Goal: Task Accomplishment & Management: Complete application form

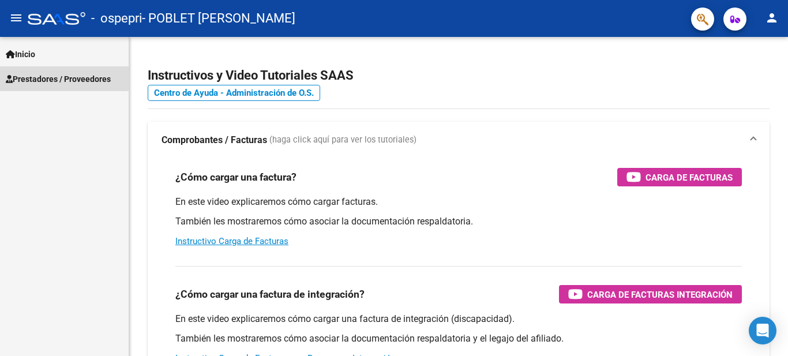
click at [48, 76] on span "Prestadores / Proveedores" at bounding box center [58, 79] width 105 height 13
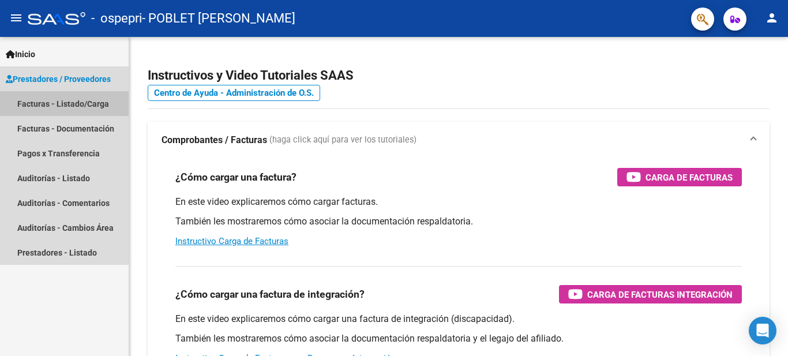
click at [54, 103] on link "Facturas - Listado/Carga" at bounding box center [64, 103] width 129 height 25
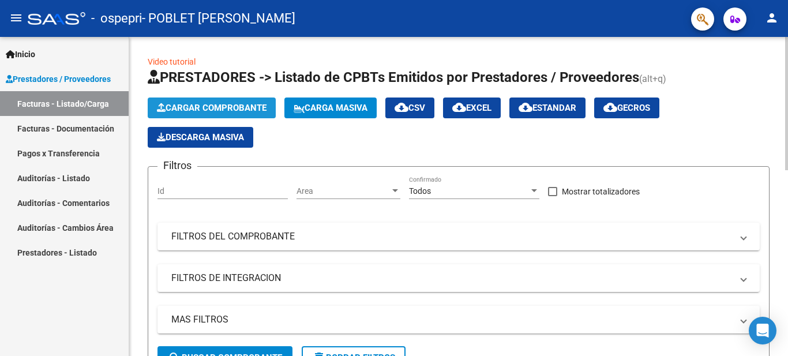
click at [190, 105] on span "Cargar Comprobante" at bounding box center [212, 108] width 110 height 10
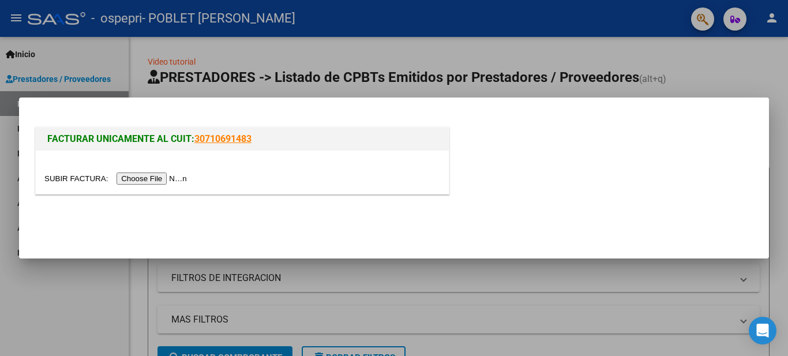
click at [169, 180] on input "file" at bounding box center [117, 178] width 146 height 12
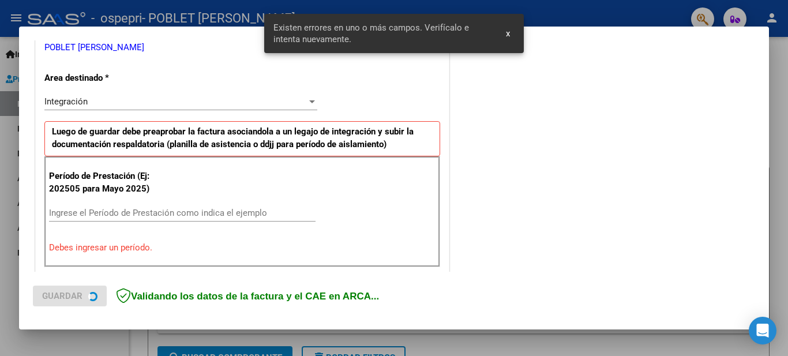
scroll to position [264, 0]
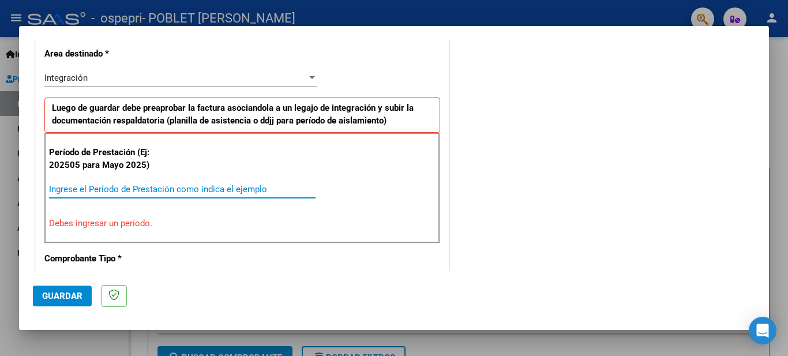
click at [114, 188] on input "Ingrese el Período de Prestación como indica el ejemplo" at bounding box center [182, 189] width 266 height 10
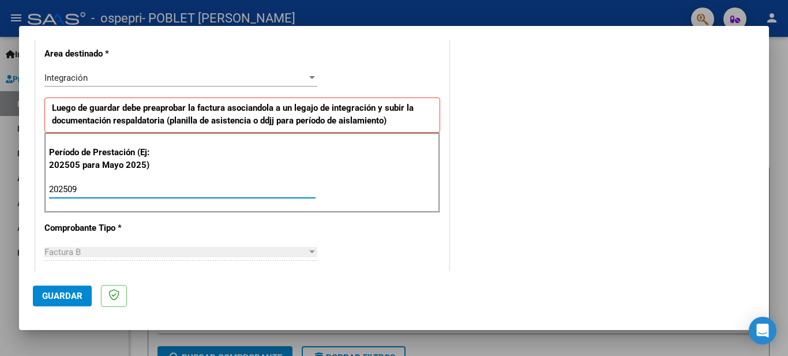
type input "202509"
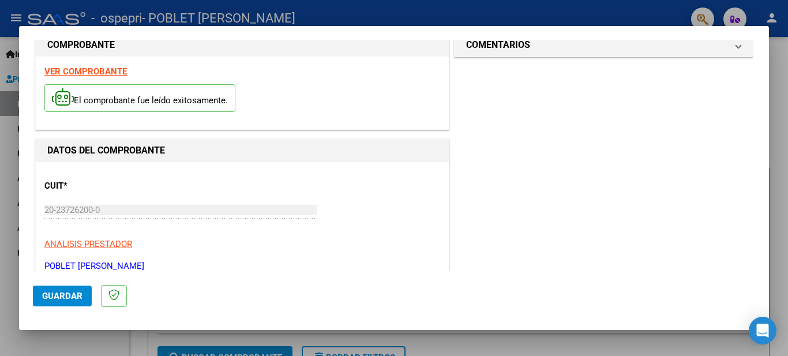
scroll to position [0, 0]
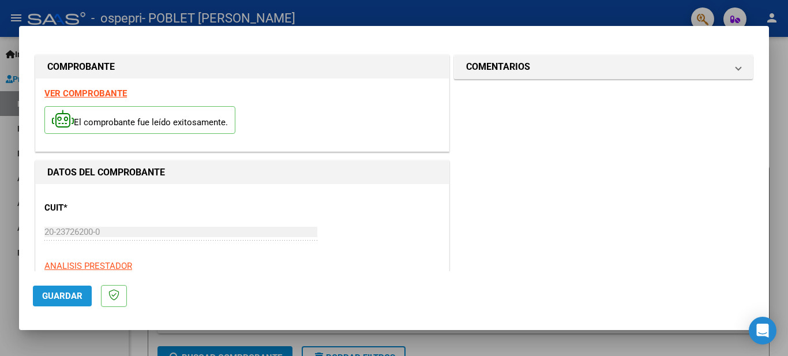
click at [58, 299] on span "Guardar" at bounding box center [62, 296] width 40 height 10
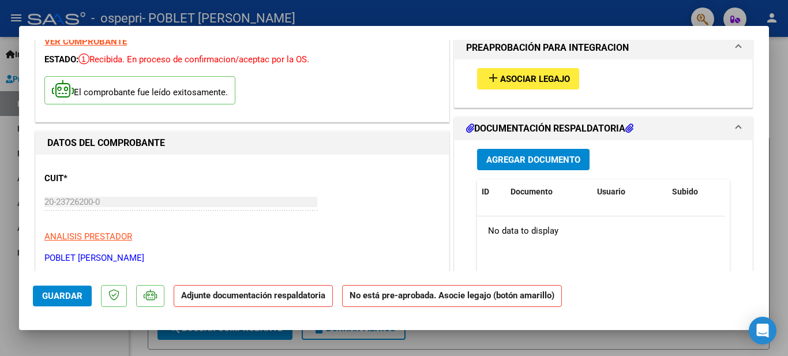
scroll to position [44, 0]
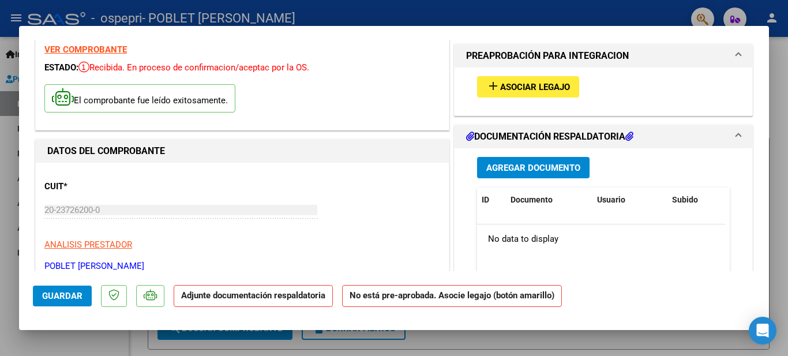
click at [522, 173] on span "Agregar Documento" at bounding box center [533, 168] width 94 height 10
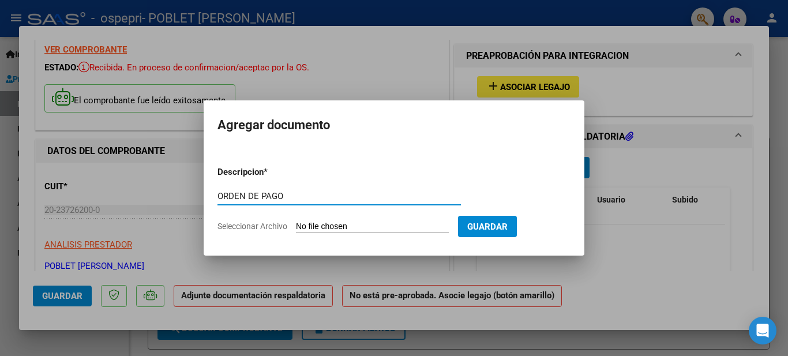
type input "ORDEN DE PAGO"
click at [329, 225] on input "Seleccionar Archivo" at bounding box center [372, 226] width 153 height 11
type input "C:\fakepath\ORDEN DE PAGO.pdf"
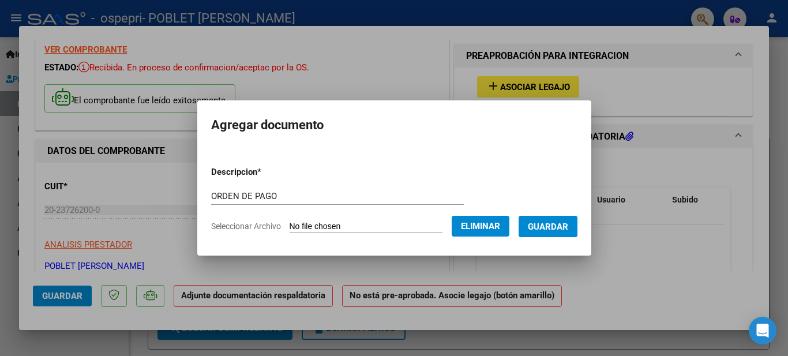
click at [547, 227] on span "Guardar" at bounding box center [547, 226] width 40 height 10
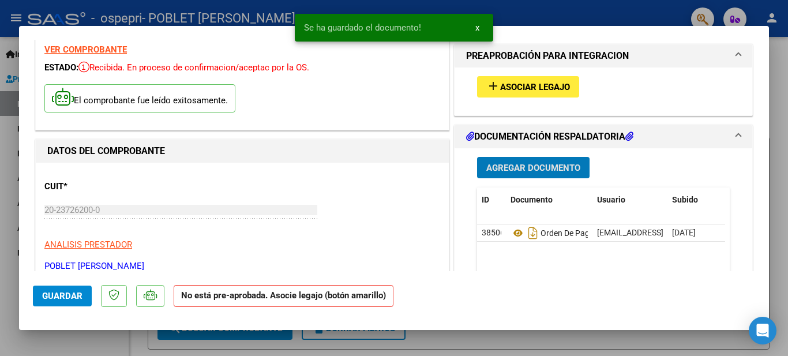
click at [510, 169] on span "Agregar Documento" at bounding box center [533, 168] width 94 height 10
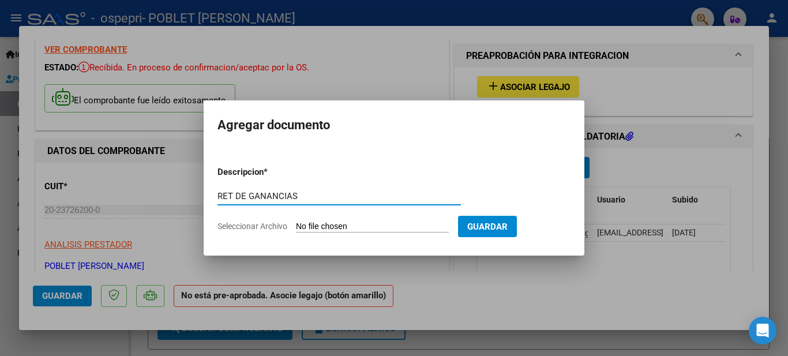
type input "RET DE GANANCIAS"
click at [342, 226] on input "Seleccionar Archivo" at bounding box center [372, 226] width 153 height 11
type input "C:\fakepath\RET DE GANANCIAS.pdf"
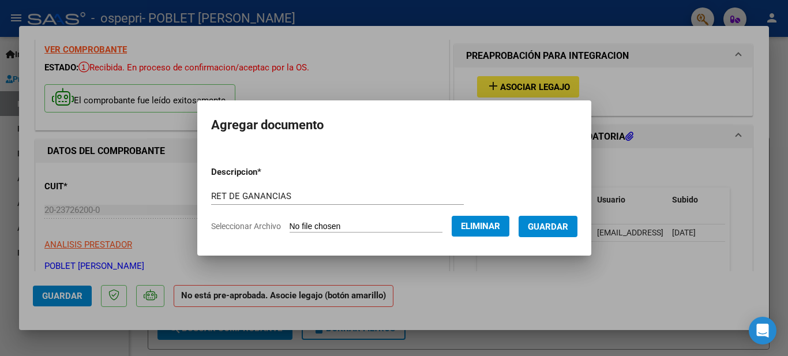
click at [549, 225] on span "Guardar" at bounding box center [547, 226] width 40 height 10
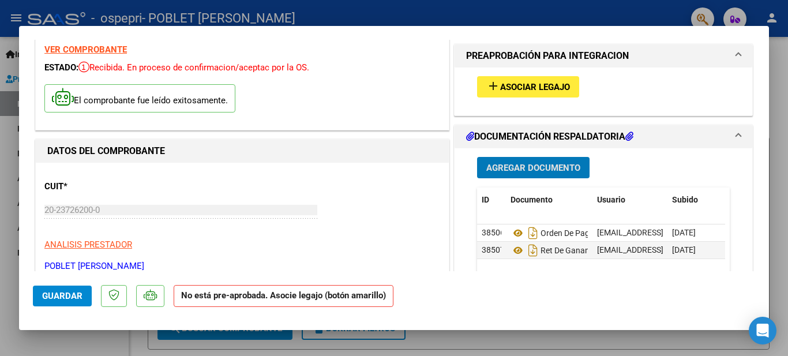
click at [525, 165] on span "Agregar Documento" at bounding box center [533, 168] width 94 height 10
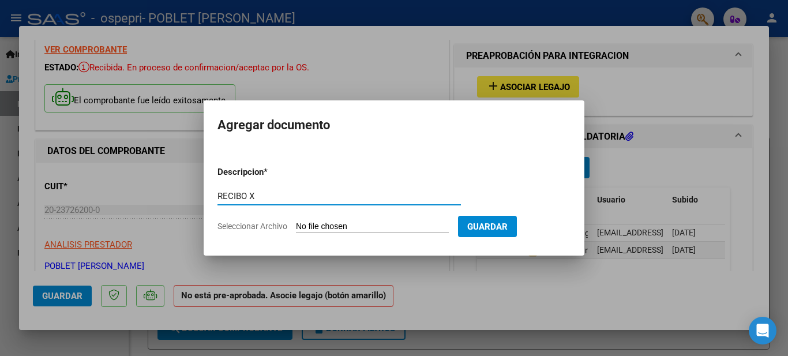
type input "RECIBO X"
click at [330, 227] on input "Seleccionar Archivo" at bounding box center [372, 226] width 153 height 11
type input "C:\fakepath\RECIBO X.pdf"
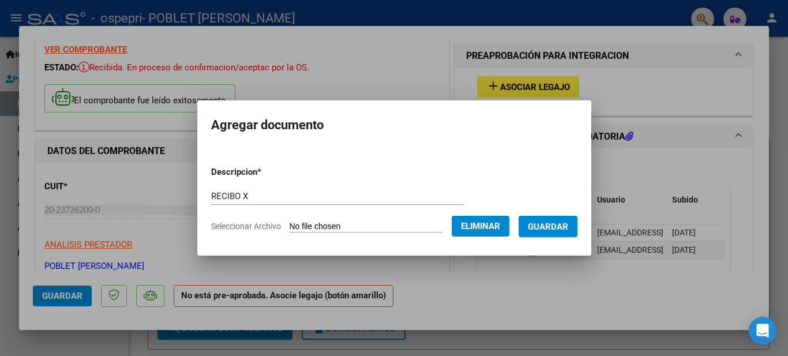
click at [544, 226] on span "Guardar" at bounding box center [547, 226] width 40 height 10
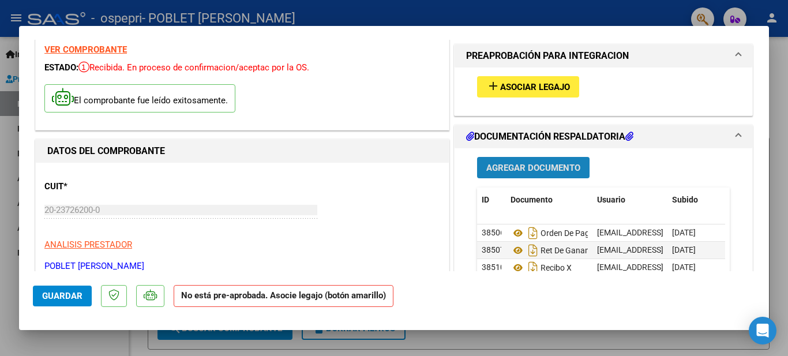
click at [513, 166] on span "Agregar Documento" at bounding box center [533, 168] width 94 height 10
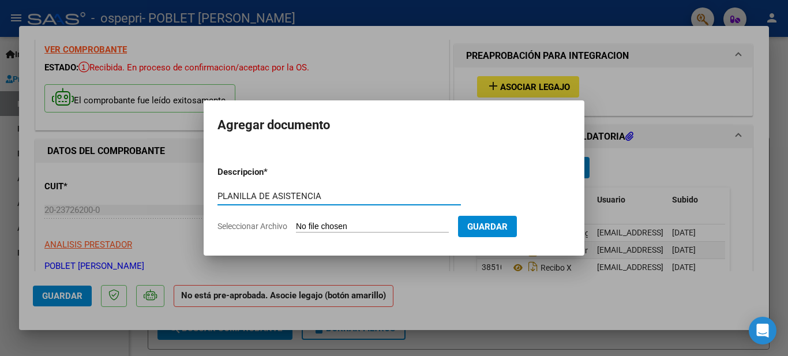
drag, startPoint x: 218, startPoint y: 197, endPoint x: 333, endPoint y: 194, distance: 114.2
click at [333, 194] on input "PLANILLA DE ASISTENCIA" at bounding box center [338, 196] width 243 height 10
drag, startPoint x: 303, startPoint y: 195, endPoint x: 341, endPoint y: 199, distance: 37.8
click at [341, 199] on input "PLANILLA DE ASISTENCIA" at bounding box center [338, 196] width 243 height 10
drag, startPoint x: 217, startPoint y: 196, endPoint x: 343, endPoint y: 191, distance: 125.8
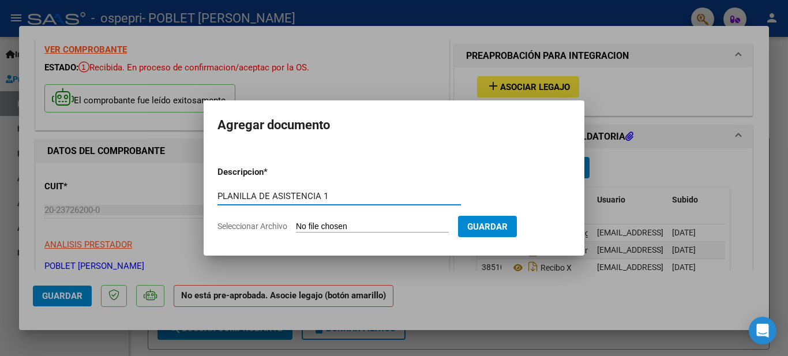
click at [343, 191] on input "PLANILLA DE ASISTENCIA 1" at bounding box center [338, 196] width 243 height 10
type input "PLANILLA DE ASISTENCIA 1"
click at [344, 227] on input "Seleccionar Archivo" at bounding box center [372, 226] width 153 height 11
type input "C:\fakepath\Planilla de asistencia - [DATE] 1.pdf"
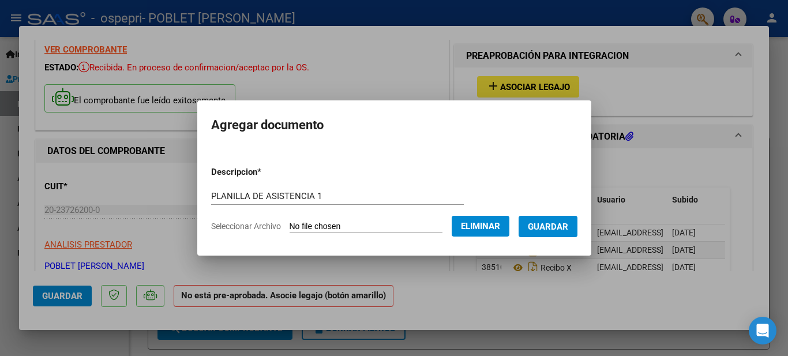
click at [554, 230] on span "Guardar" at bounding box center [547, 226] width 40 height 10
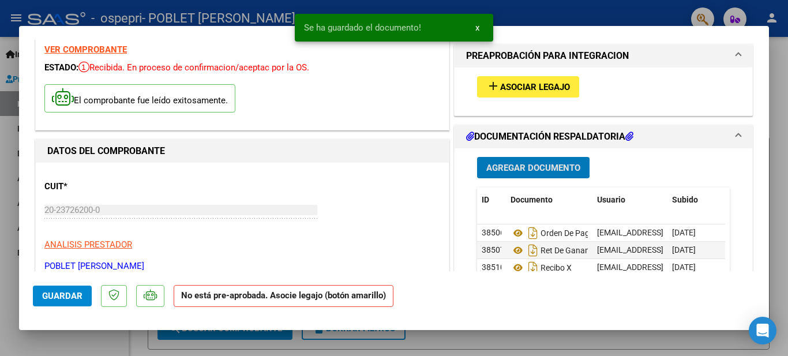
click at [519, 168] on span "Agregar Documento" at bounding box center [533, 168] width 94 height 10
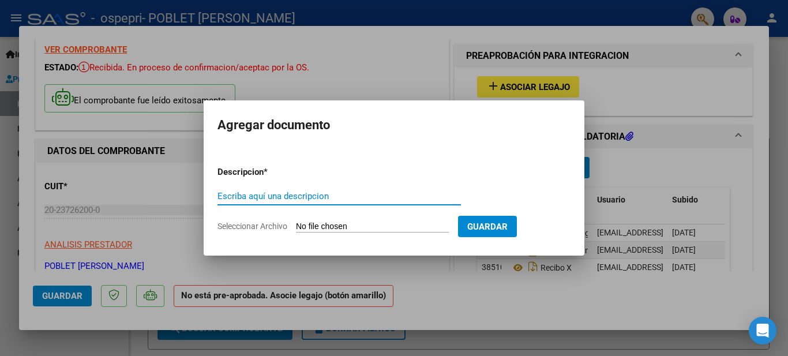
paste input "PLANILLA DE ASISTENCIA 1"
type input "PLANILLA DE ASISTENCIA 2"
click at [341, 224] on input "Seleccionar Archivo" at bounding box center [372, 226] width 153 height 11
type input "C:\fakepath\Planilla de asistencia - [DATE] 2.pdf"
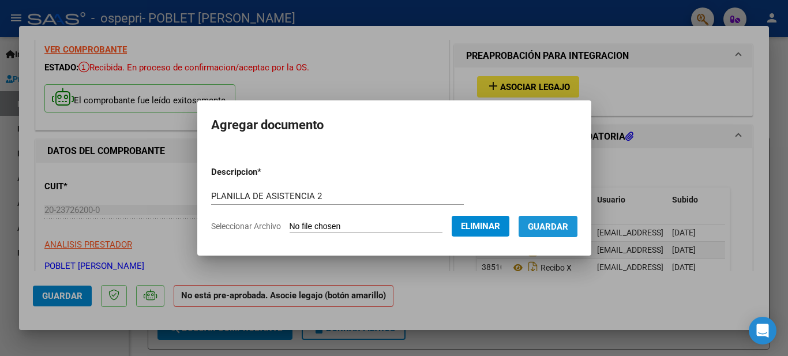
click at [541, 225] on span "Guardar" at bounding box center [547, 226] width 40 height 10
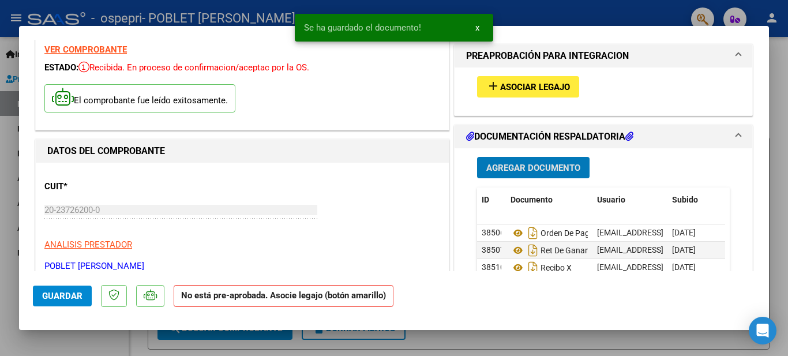
click at [522, 168] on span "Agregar Documento" at bounding box center [533, 168] width 94 height 10
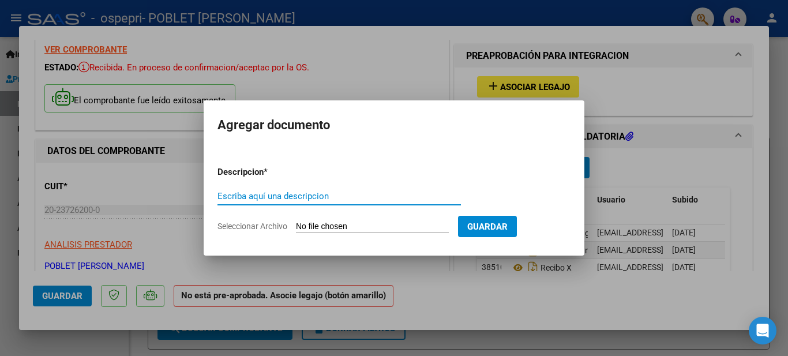
paste input "PLANILLA DE ASISTENCIA 1"
type input "PLANILLA DE ASISTENCIA 3"
click at [344, 227] on input "Seleccionar Archivo" at bounding box center [372, 226] width 153 height 11
type input "C:\fakepath\Planilla de asistencia - [DATE] 3.pdf"
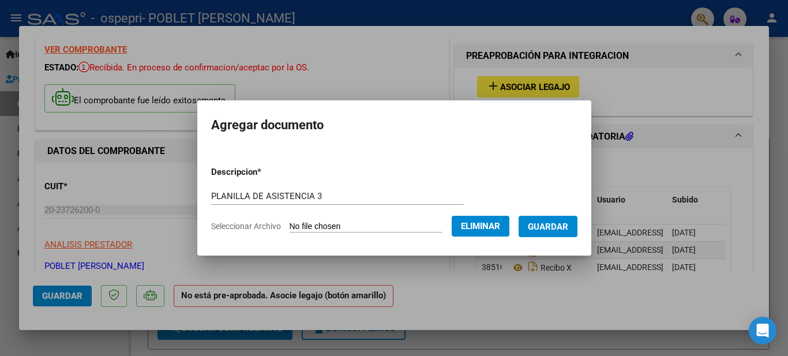
click at [547, 228] on span "Guardar" at bounding box center [547, 226] width 40 height 10
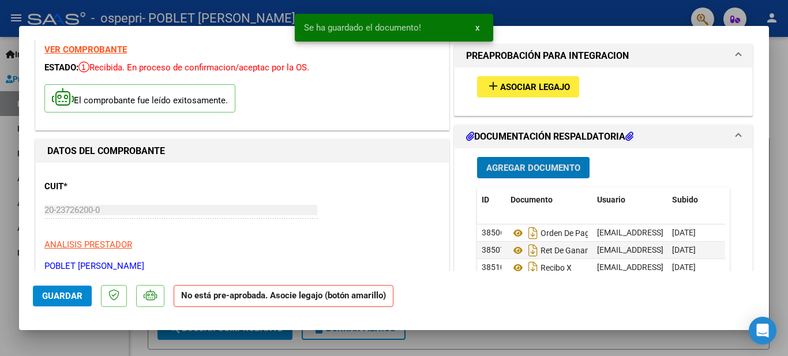
click at [510, 171] on span "Agregar Documento" at bounding box center [533, 168] width 94 height 10
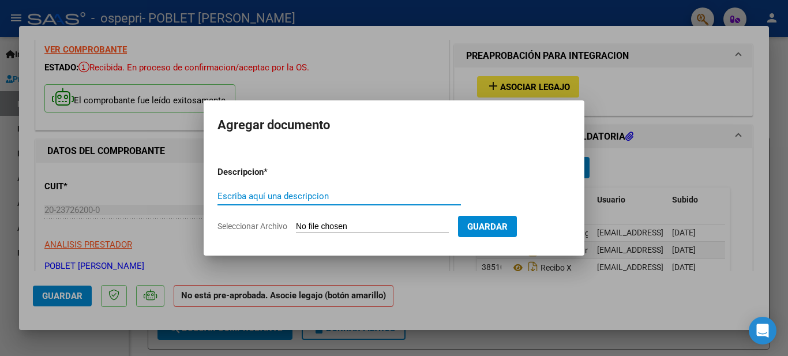
paste input "PLANILLA DE ASISTENCIA 1"
type input "PLANILLA DE ASISTENCIA 4"
click at [348, 226] on input "Seleccionar Archivo" at bounding box center [372, 226] width 153 height 11
type input "C:\fakepath\Planilla de asistencia - [DATE] 4.pdf"
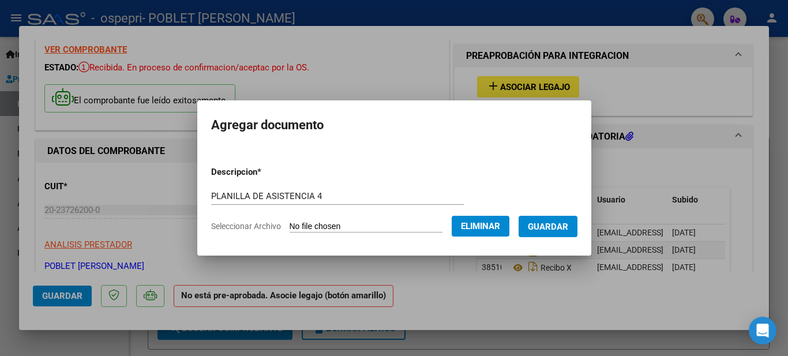
click at [549, 228] on span "Guardar" at bounding box center [547, 226] width 40 height 10
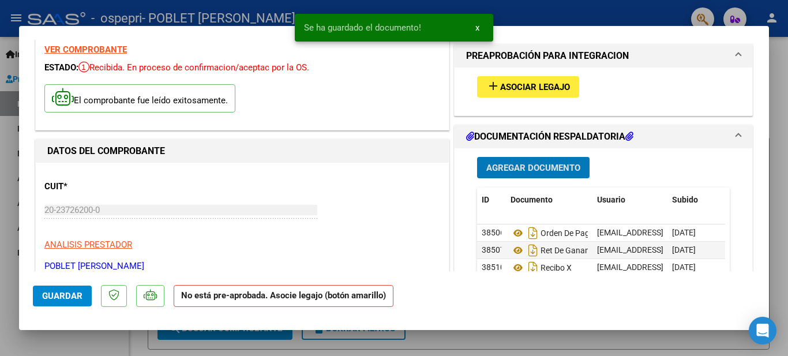
click at [514, 166] on span "Agregar Documento" at bounding box center [533, 168] width 94 height 10
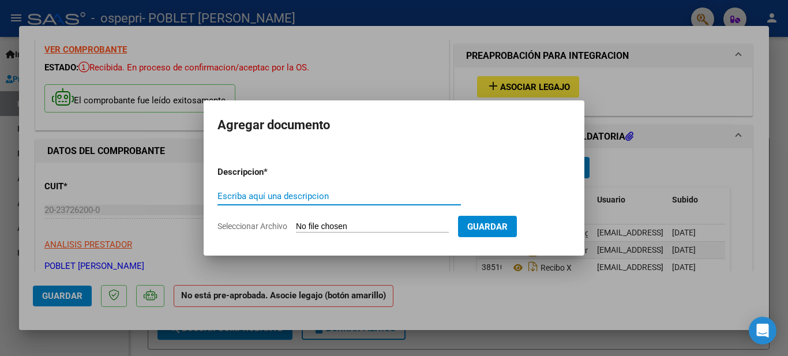
paste input "PLANILLA DE ASISTENCIA 1"
type input "PLANILLA DE ASISTENCIA 5"
click at [356, 226] on input "Seleccionar Archivo" at bounding box center [372, 226] width 153 height 11
type input "C:\fakepath\Planilla de asistencia - [DATE] 5.pdf"
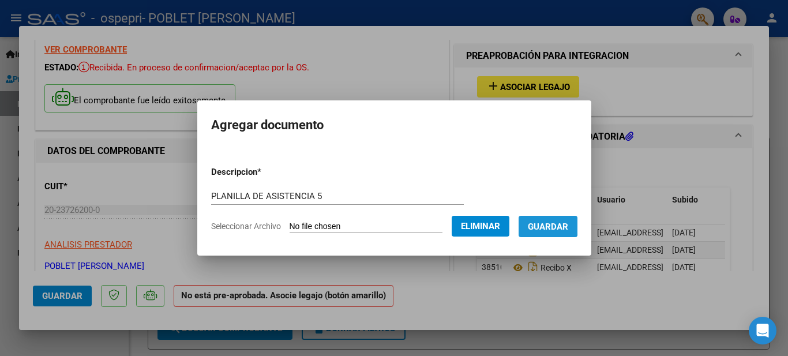
click at [538, 225] on span "Guardar" at bounding box center [547, 226] width 40 height 10
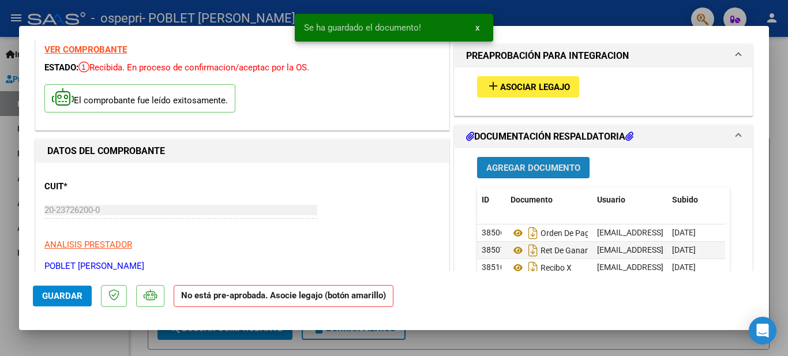
click at [521, 168] on span "Agregar Documento" at bounding box center [533, 168] width 94 height 10
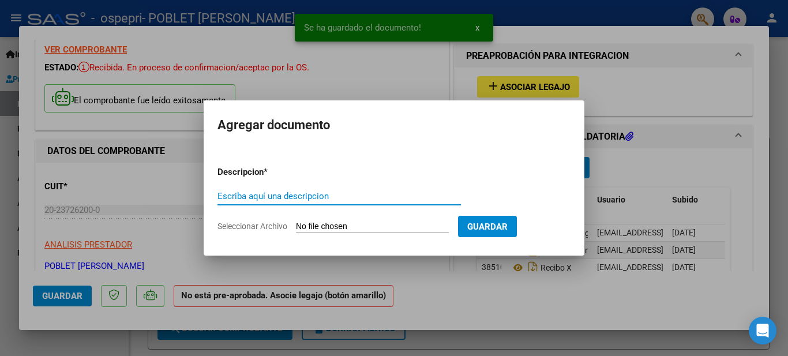
paste input "PLANILLA DE ASISTENCIA 1"
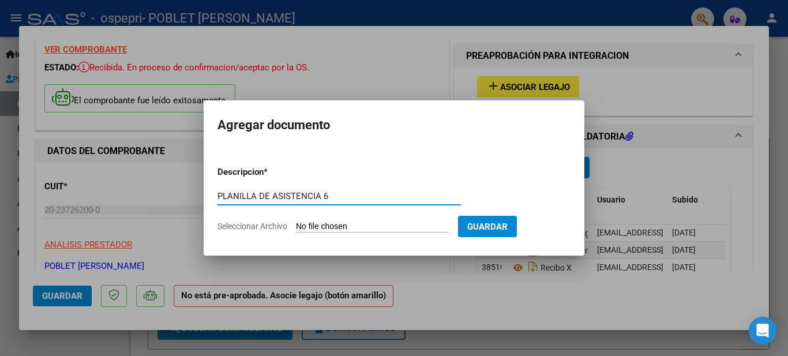
type input "PLANILLA DE ASISTENCIA 6"
click at [355, 224] on input "Seleccionar Archivo" at bounding box center [372, 226] width 153 height 11
type input "C:\fakepath\Planilla de asistencia - [DATE] 6.pdf"
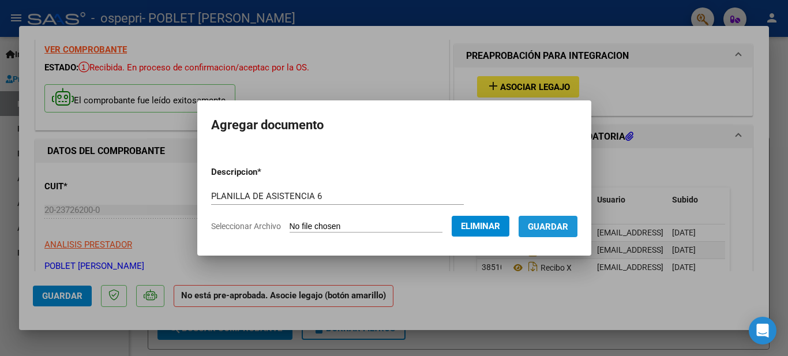
click at [544, 225] on span "Guardar" at bounding box center [547, 226] width 40 height 10
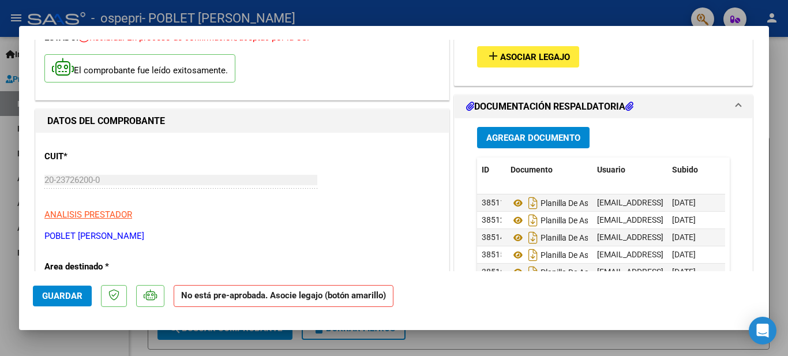
scroll to position [62, 0]
click at [544, 103] on h1 "DOCUMENTACIÓN RESPALDATORIA" at bounding box center [549, 107] width 167 height 14
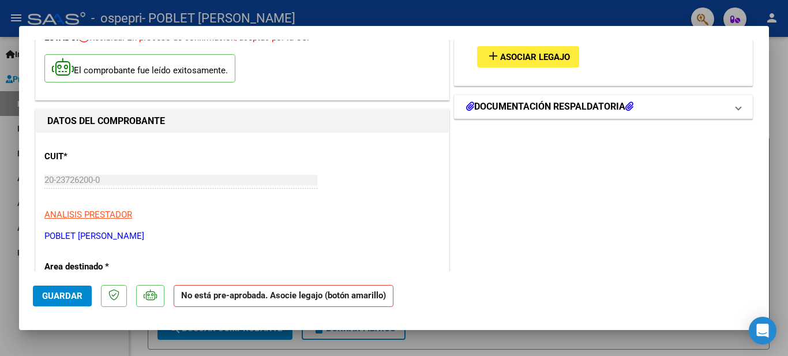
click at [544, 104] on h1 "DOCUMENTACIÓN RESPALDATORIA" at bounding box center [549, 107] width 167 height 14
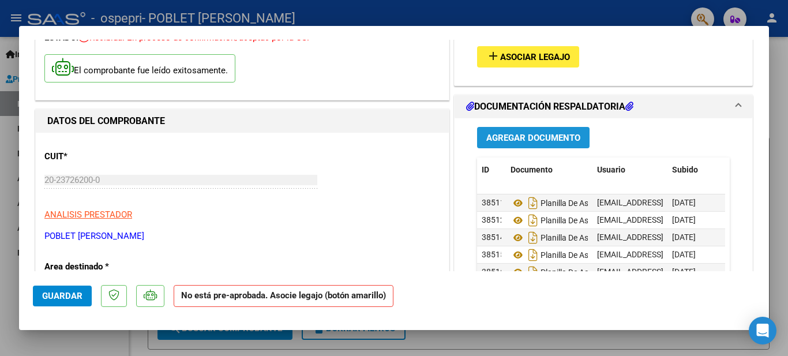
click at [526, 136] on span "Agregar Documento" at bounding box center [533, 138] width 94 height 10
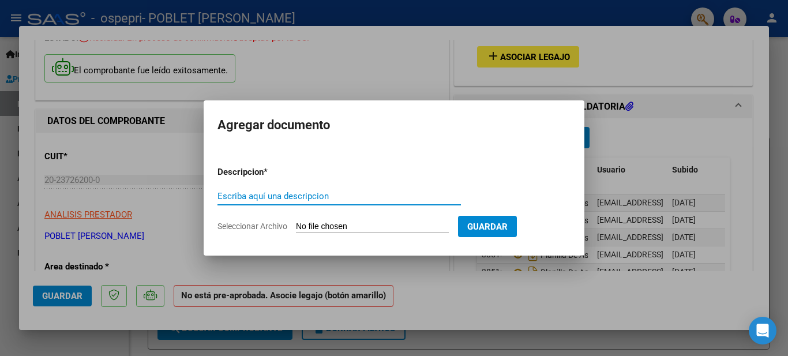
paste input "PLANILLA DE ASISTENCIA 1"
type input "PLANILLA DE ASISTENCIA 6"
click at [344, 225] on input "Seleccionar Archivo" at bounding box center [372, 226] width 153 height 11
type input "C:\fakepath\Planilla de asistencia - [DATE] 6.pdf"
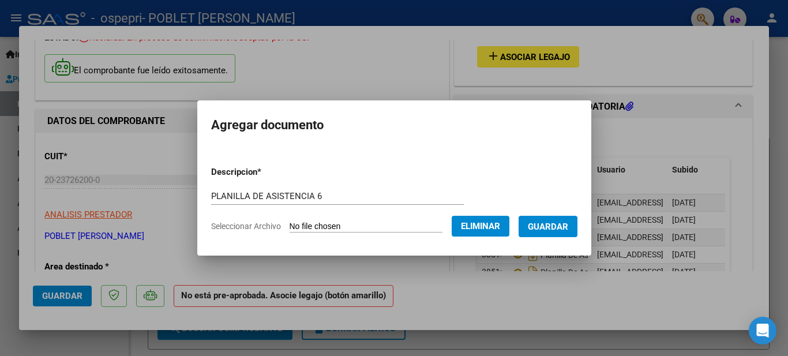
click at [547, 223] on span "Guardar" at bounding box center [547, 226] width 40 height 10
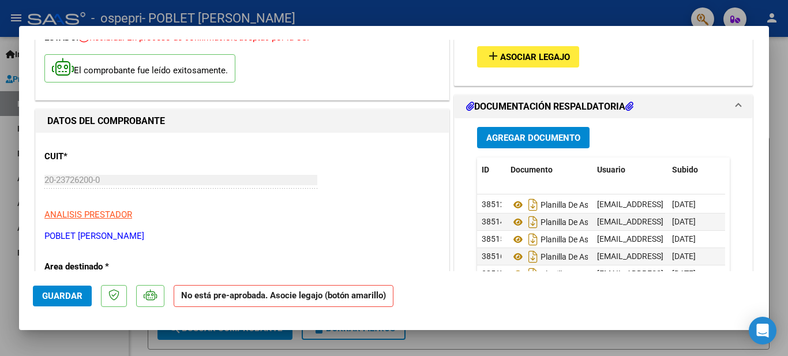
scroll to position [79, 0]
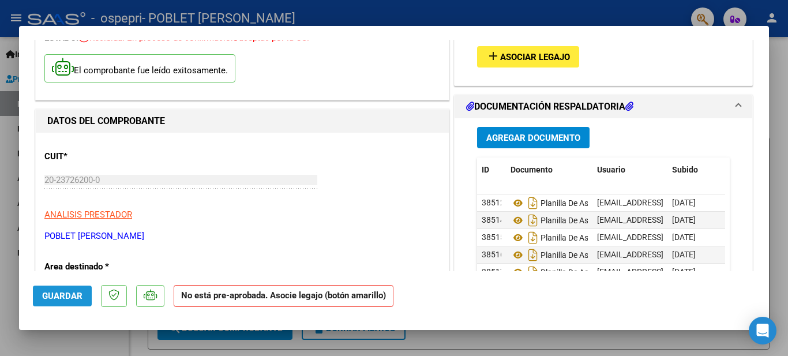
click at [56, 297] on span "Guardar" at bounding box center [62, 296] width 40 height 10
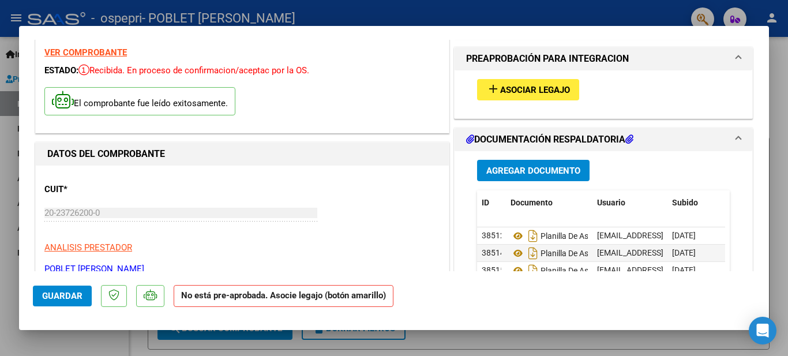
scroll to position [0, 0]
